Goal: Task Accomplishment & Management: Manage account settings

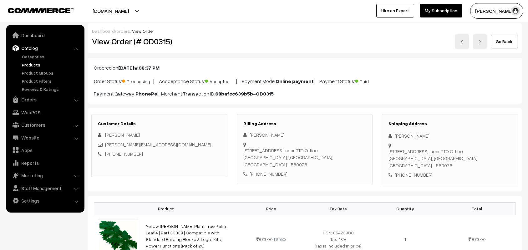
click at [35, 63] on link "Products" at bounding box center [51, 65] width 62 height 7
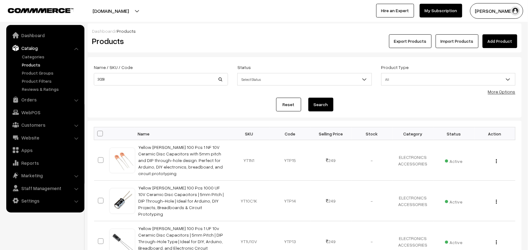
type input "3028"
click at [308, 98] on button "Search" at bounding box center [320, 105] width 25 height 14
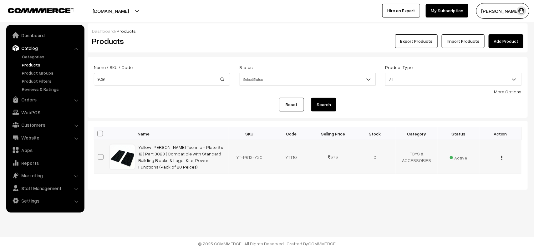
click at [501, 157] on img "button" at bounding box center [501, 158] width 1 height 4
click at [485, 178] on link "Edit" at bounding box center [473, 181] width 53 height 14
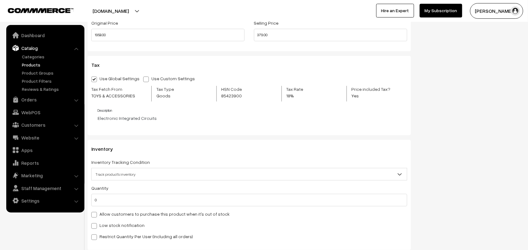
scroll to position [586, 0]
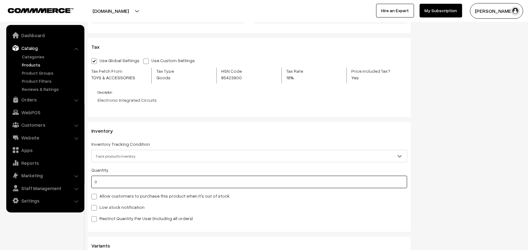
click at [107, 184] on input "0" at bounding box center [249, 182] width 316 height 13
type input "4"
type input "40"
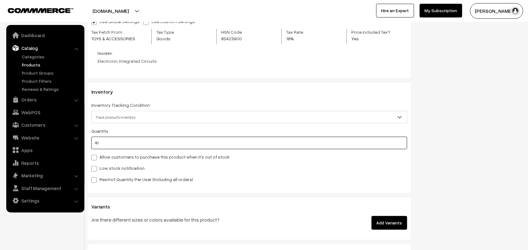
scroll to position [968, 0]
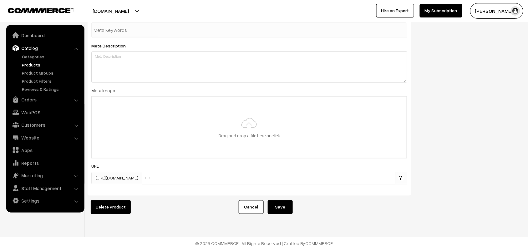
type input "40"
click at [288, 205] on button "Save" at bounding box center [280, 208] width 25 height 14
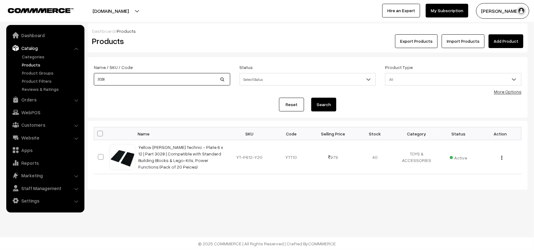
click at [113, 80] on input "3028" at bounding box center [162, 79] width 136 height 13
type input "3"
type input "h"
click at [190, 79] on input "batter" at bounding box center [162, 79] width 136 height 13
type input "battery"
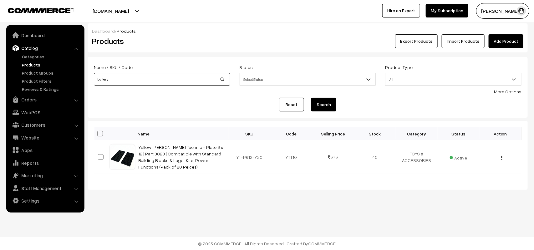
click at [311, 98] on button "Search" at bounding box center [323, 105] width 25 height 14
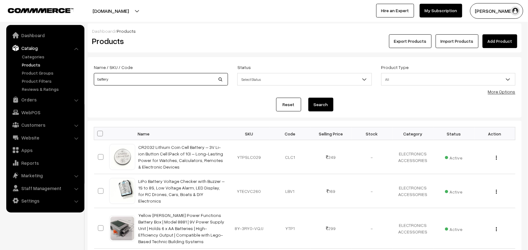
click at [98, 81] on input "battery" at bounding box center [161, 79] width 134 height 13
click at [97, 80] on input "battery" at bounding box center [161, 79] width 134 height 13
type input "hw battery"
click at [308, 98] on button "Search" at bounding box center [320, 105] width 25 height 14
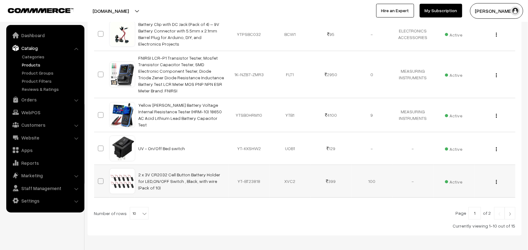
scroll to position [315, 0]
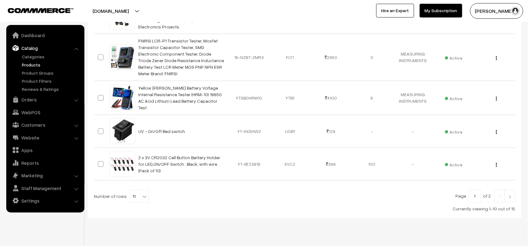
click at [141, 194] on b at bounding box center [144, 197] width 6 height 6
select select "100"
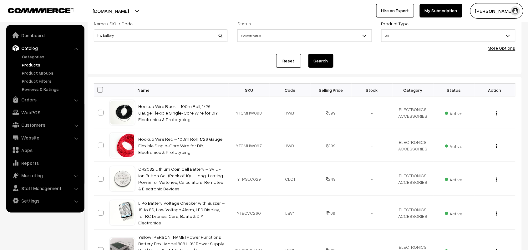
scroll to position [9, 0]
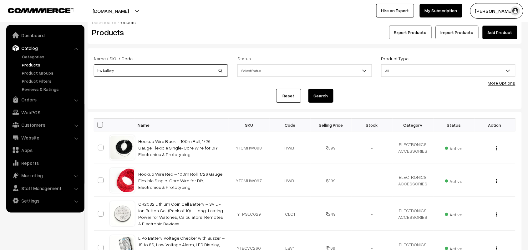
click at [138, 73] on input "hw battery" at bounding box center [161, 70] width 134 height 13
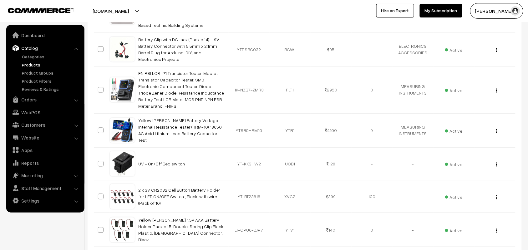
scroll to position [0, 0]
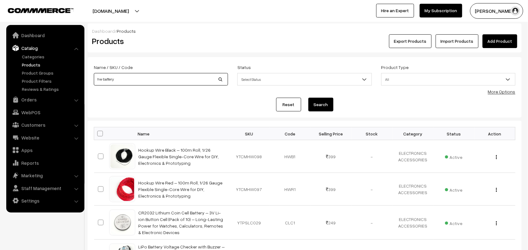
drag, startPoint x: 129, startPoint y: 84, endPoint x: 88, endPoint y: 84, distance: 40.6
click at [88, 84] on form "Name / SKU / Code hw battery Status Select Status Active Inactive Select Status…" at bounding box center [305, 87] width 434 height 61
type input "hdmi to vga"
click at [308, 98] on button "Search" at bounding box center [320, 105] width 25 height 14
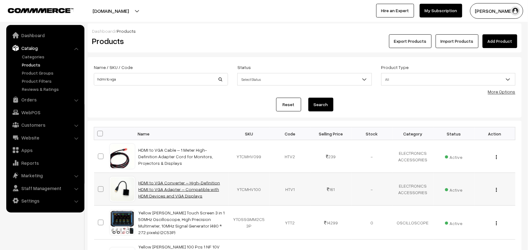
click at [187, 189] on link "HDMI to VGA Converter – High-Definition HDMI to VGA Adapter – Compatible with H…" at bounding box center [179, 189] width 82 height 18
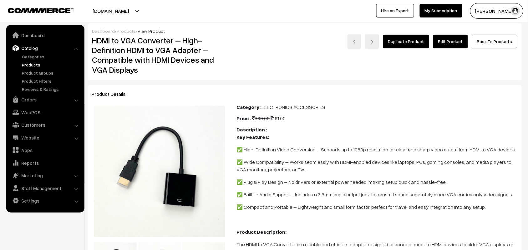
click at [441, 46] on link "Edit Product" at bounding box center [450, 42] width 35 height 14
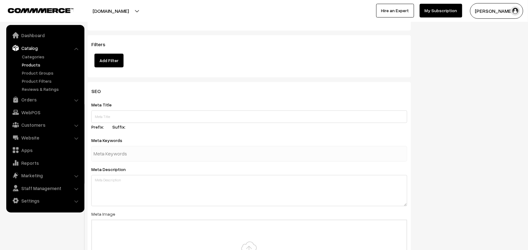
scroll to position [651, 0]
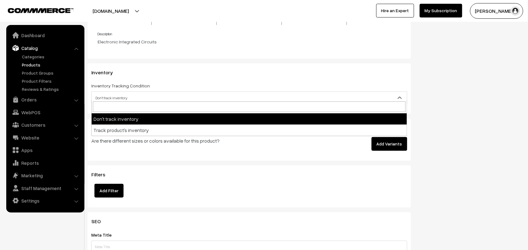
click at [157, 93] on span "Don't track inventory" at bounding box center [249, 98] width 315 height 11
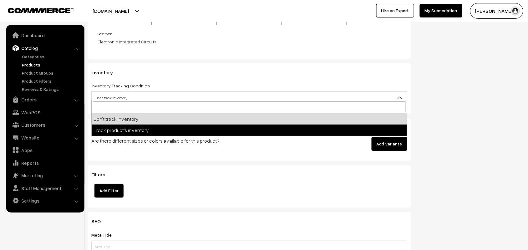
select select "2"
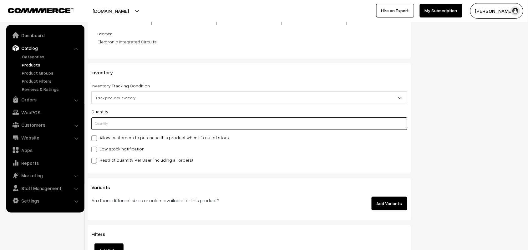
click at [136, 118] on input "text" at bounding box center [249, 124] width 316 height 13
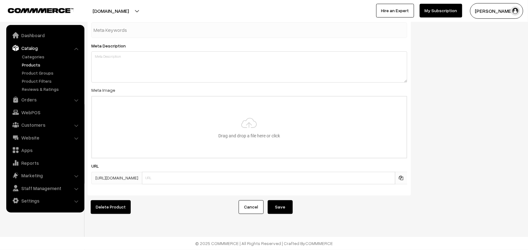
type input "0"
click at [282, 205] on button "Save" at bounding box center [280, 208] width 25 height 14
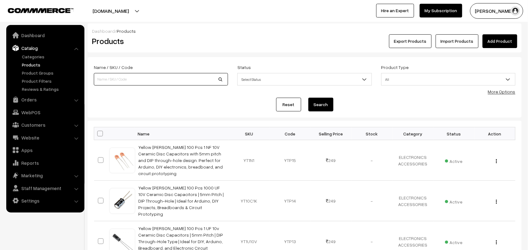
click at [130, 83] on input at bounding box center [161, 79] width 134 height 13
type input "2"
type input "14419"
click at [308, 98] on button "Search" at bounding box center [320, 105] width 25 height 14
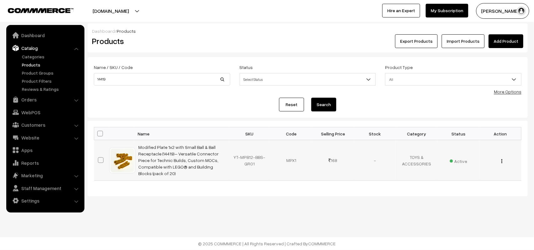
click at [503, 158] on div "View Edit Delete" at bounding box center [500, 160] width 34 height 7
click at [502, 159] on button "button" at bounding box center [502, 161] width 2 height 5
click at [481, 178] on link "Edit" at bounding box center [473, 184] width 53 height 14
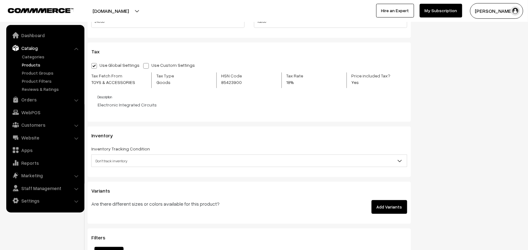
scroll to position [586, 0]
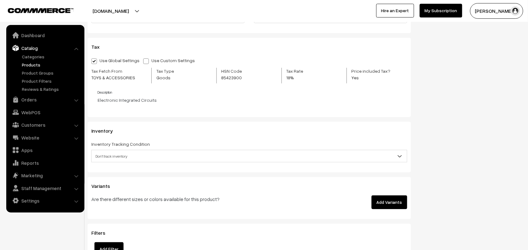
click at [142, 158] on span "Don't track inventory" at bounding box center [249, 156] width 315 height 11
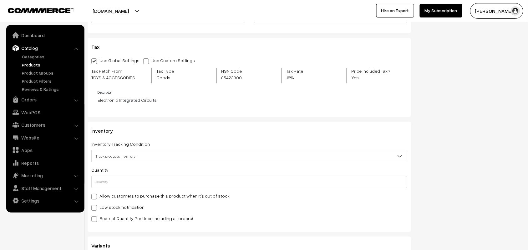
select select "2"
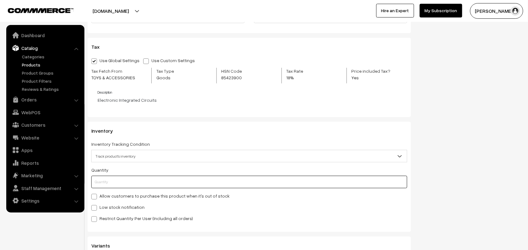
click at [125, 188] on input "text" at bounding box center [249, 182] width 316 height 13
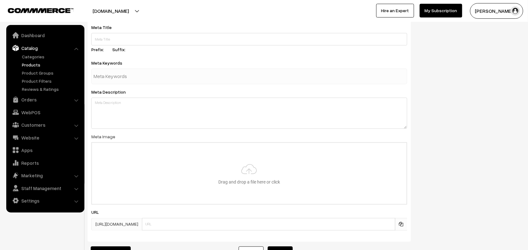
scroll to position [968, 0]
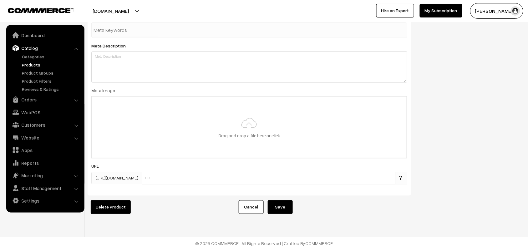
type input "0"
click at [278, 201] on button "Save" at bounding box center [280, 208] width 25 height 14
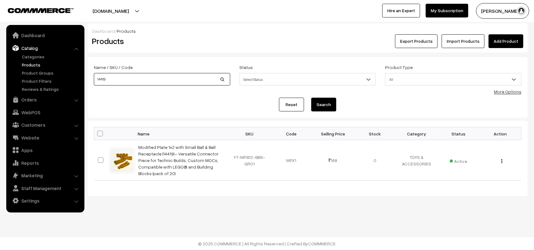
click at [163, 78] on input "14419" at bounding box center [162, 79] width 136 height 13
type input "1"
type input "hdmi to vga"
click at [311, 98] on button "Search" at bounding box center [323, 105] width 25 height 14
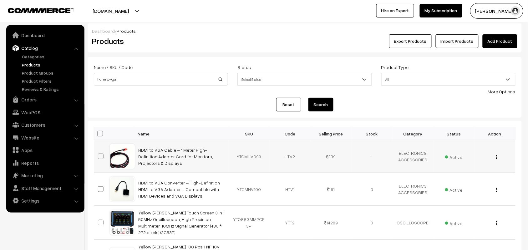
click at [496, 157] on img "button" at bounding box center [496, 157] width 1 height 4
click at [440, 181] on td "Active" at bounding box center [453, 189] width 41 height 33
click at [496, 157] on img "button" at bounding box center [496, 157] width 1 height 4
click at [479, 174] on link "Edit" at bounding box center [468, 180] width 53 height 14
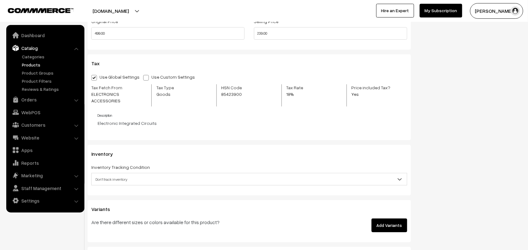
scroll to position [586, 0]
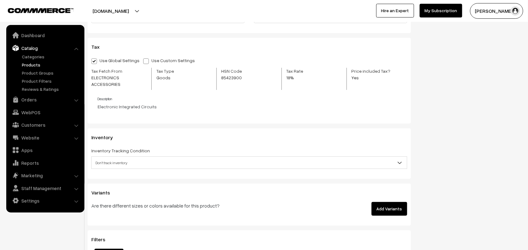
click at [184, 161] on span "Don't track inventory" at bounding box center [249, 163] width 315 height 11
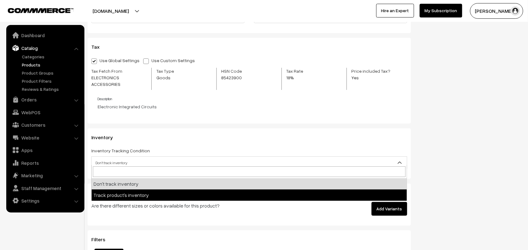
select select "2"
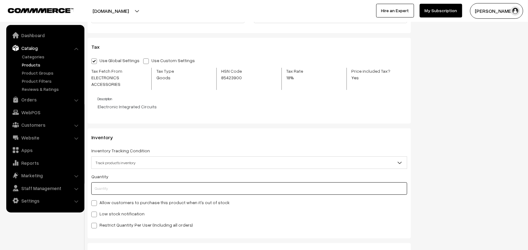
click at [161, 183] on input "text" at bounding box center [249, 189] width 316 height 13
type input "5"
type input "0"
type input "3"
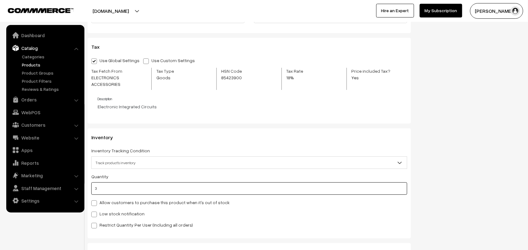
type input "3"
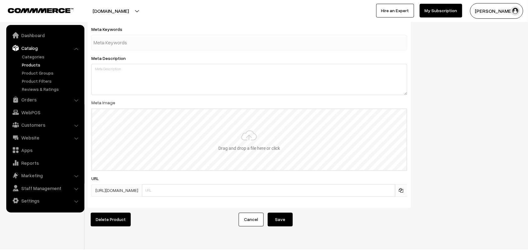
scroll to position [968, 0]
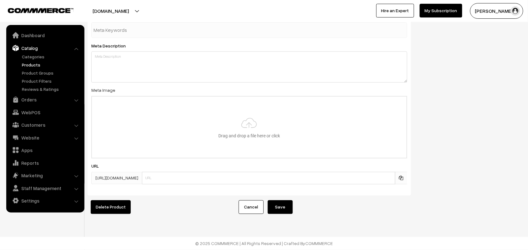
type input "3"
click at [286, 201] on button "Save" at bounding box center [280, 208] width 25 height 14
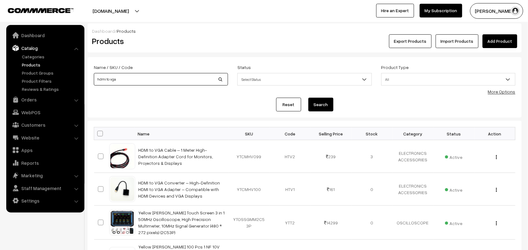
drag, startPoint x: 150, startPoint y: 80, endPoint x: 88, endPoint y: 74, distance: 62.2
click at [88, 74] on form "Name / SKU / Code hdmi to vga Status Select Status Active Inactive Select Statu…" at bounding box center [305, 87] width 434 height 61
click at [121, 81] on input at bounding box center [161, 79] width 134 height 13
type input "drum"
click at [308, 98] on button "Search" at bounding box center [320, 105] width 25 height 14
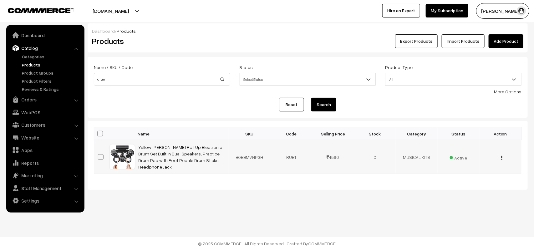
click at [501, 159] on button "button" at bounding box center [502, 157] width 2 height 5
click at [466, 180] on link "Edit" at bounding box center [473, 181] width 53 height 14
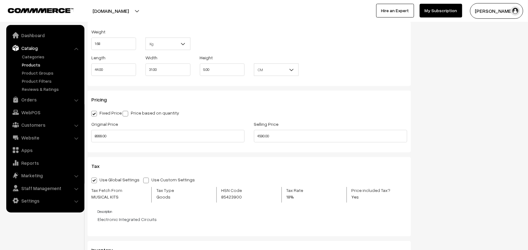
scroll to position [651, 0]
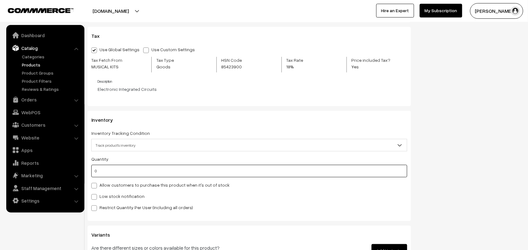
click at [134, 175] on input "0" at bounding box center [249, 171] width 316 height 13
type input "3"
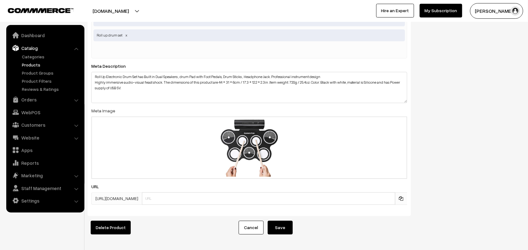
scroll to position [1157, 0]
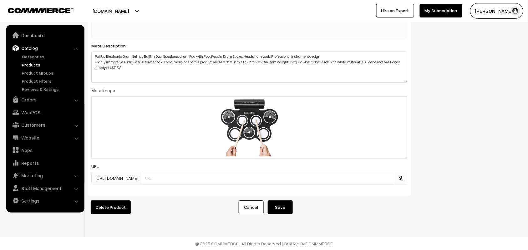
type input "3"
click at [290, 203] on button "Save" at bounding box center [280, 208] width 25 height 14
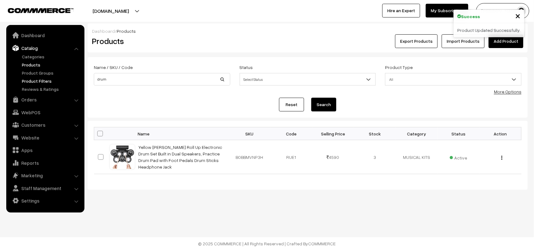
click at [74, 78] on body "Thank you for showing interest. Our team will call you shortly. Close [DOMAIN_N…" at bounding box center [267, 125] width 534 height 250
type input "piano"
click at [311, 98] on button "Search" at bounding box center [323, 105] width 25 height 14
